Goal: Task Accomplishment & Management: Use online tool/utility

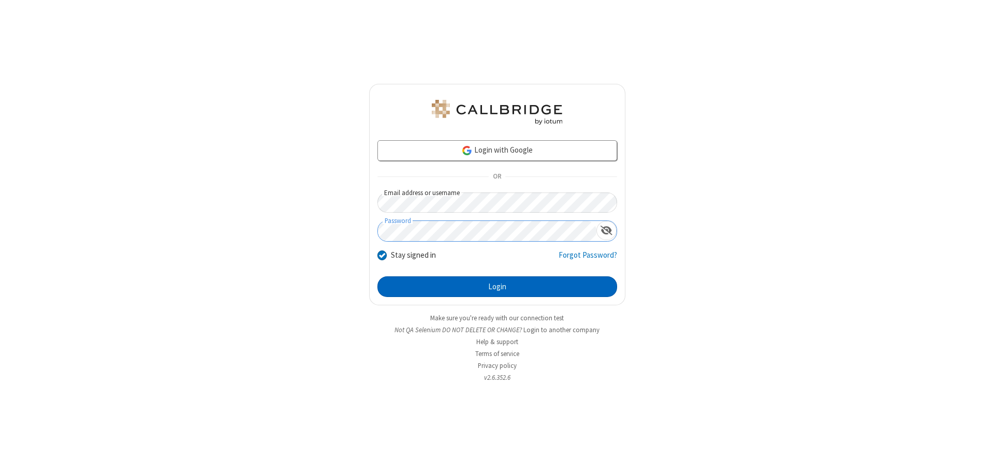
click at [497, 287] on button "Login" at bounding box center [497, 286] width 240 height 21
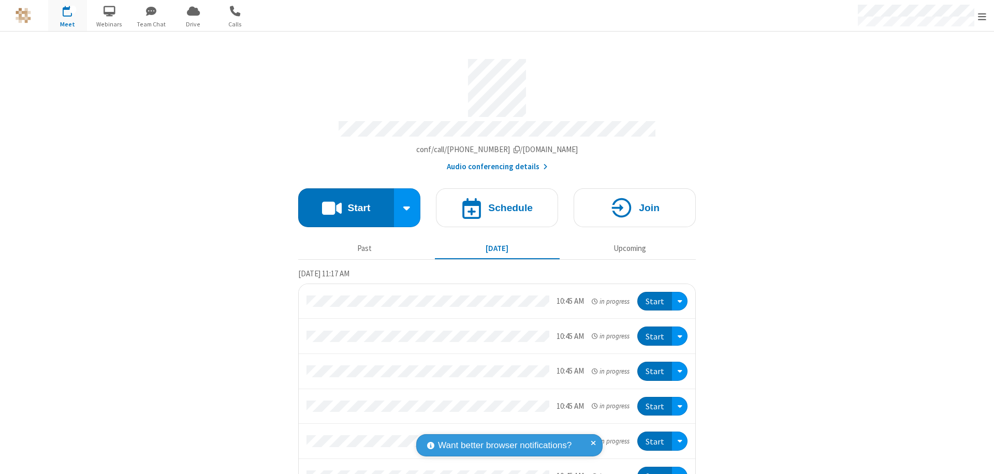
click at [342, 203] on button "Start" at bounding box center [346, 207] width 96 height 39
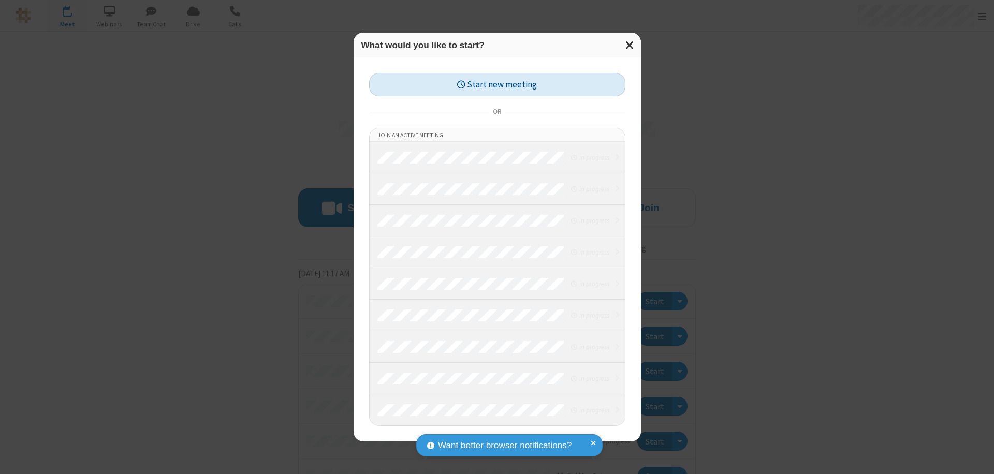
click at [497, 84] on button "Start new meeting" at bounding box center [497, 84] width 256 height 23
